Goal: Transaction & Acquisition: Book appointment/travel/reservation

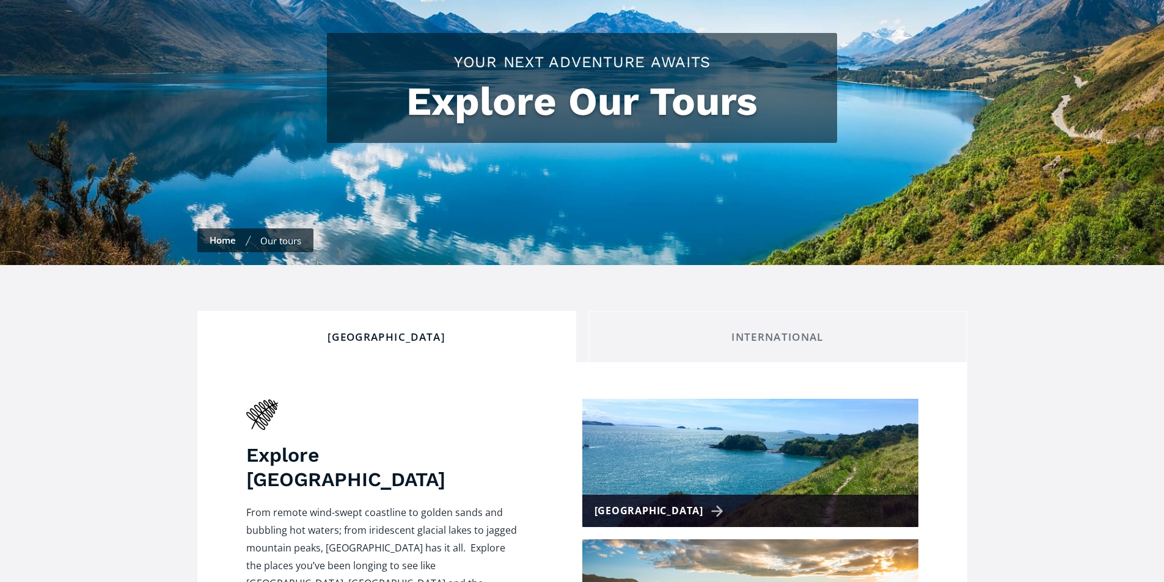
scroll to position [183, 0]
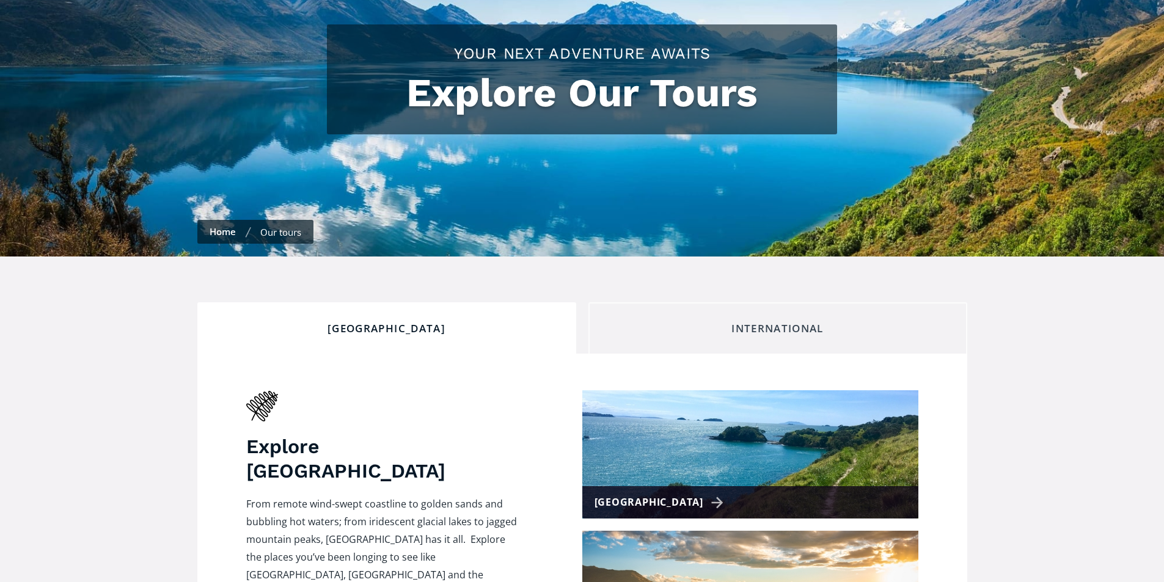
click at [756, 322] on div "International" at bounding box center [778, 328] width 358 height 13
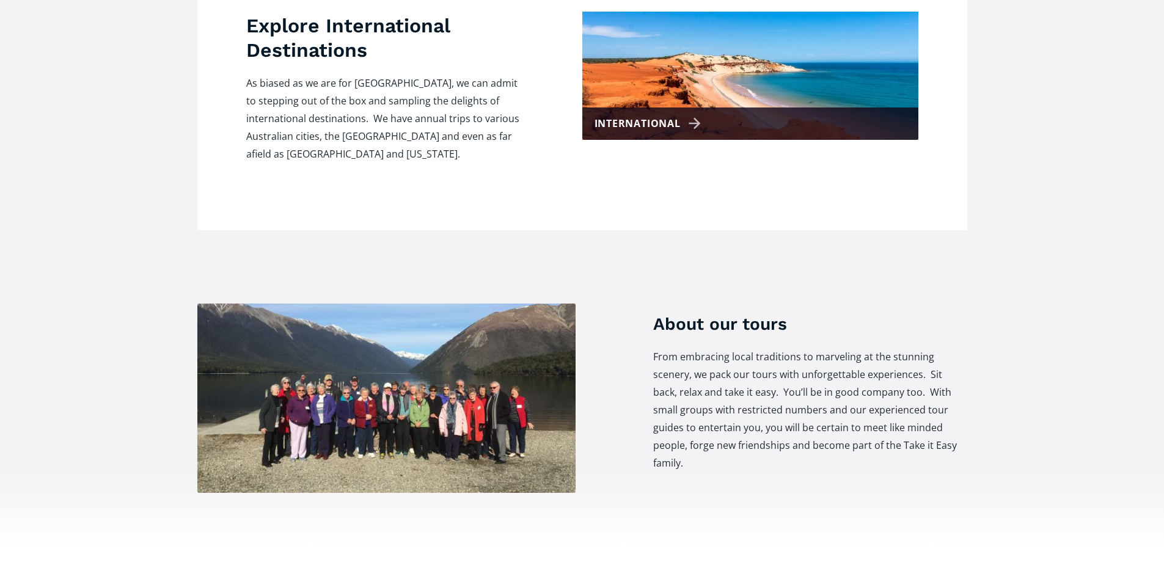
scroll to position [611, 0]
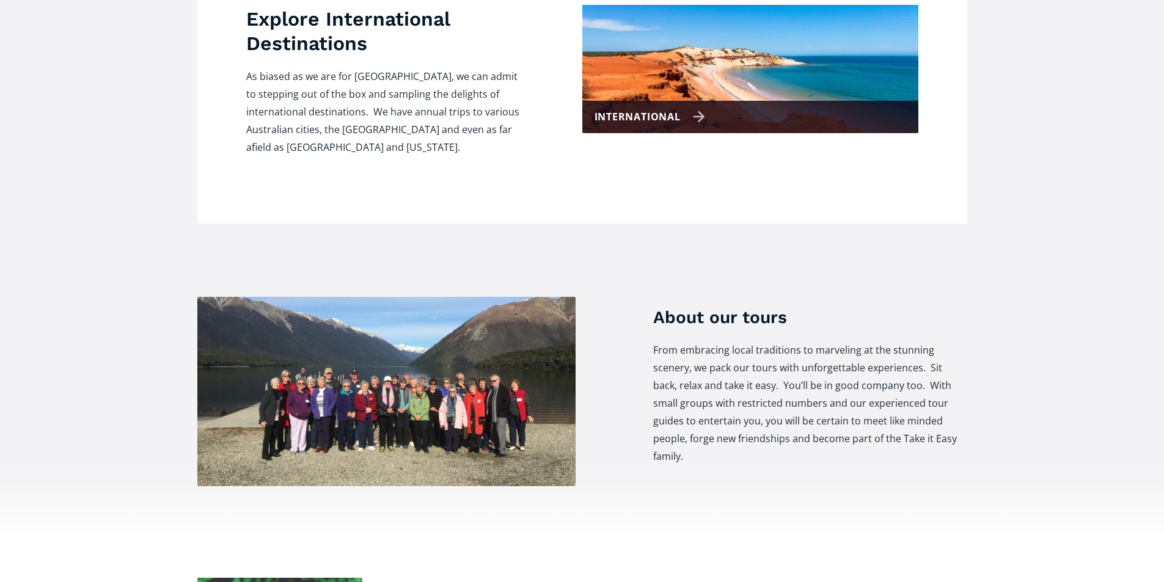
click at [661, 108] on div "International" at bounding box center [650, 117] width 111 height 18
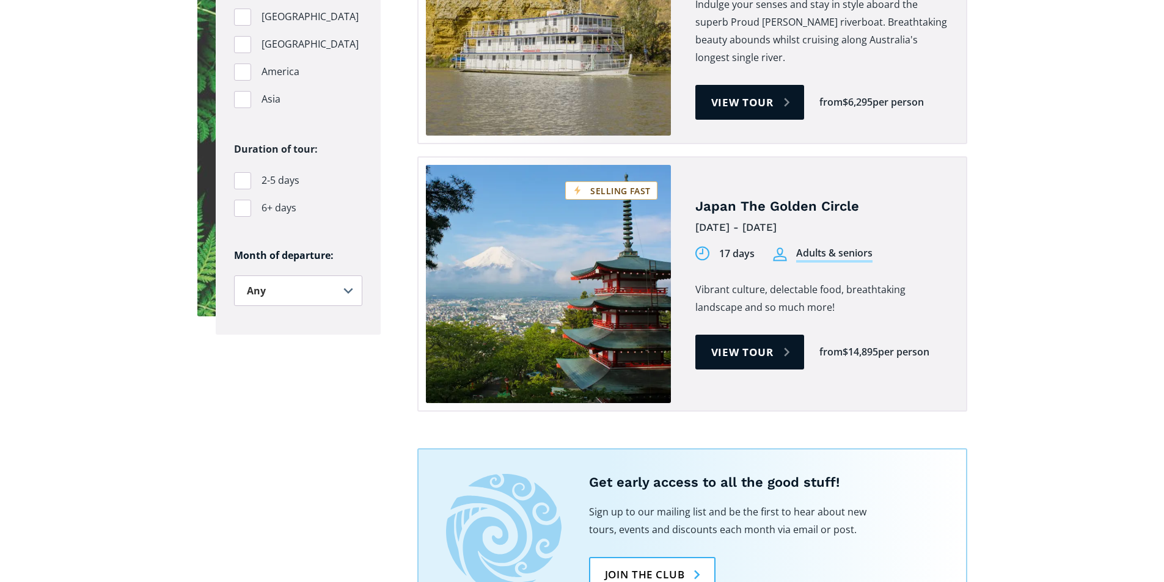
scroll to position [978, 0]
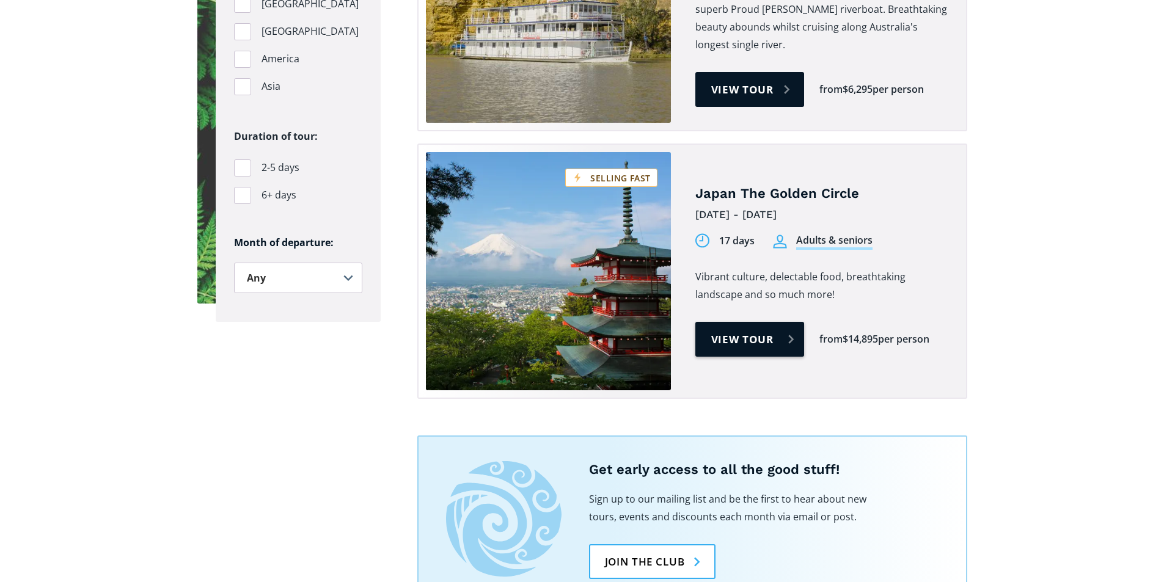
click at [738, 322] on link "View tour" at bounding box center [749, 339] width 109 height 35
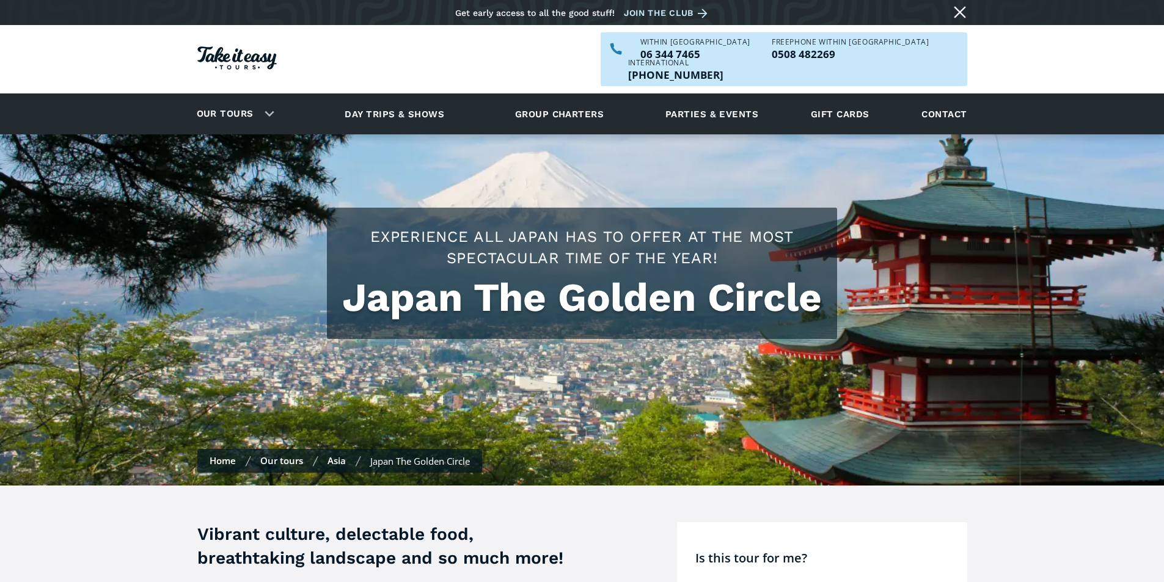
scroll to position [35, 0]
